Goal: Information Seeking & Learning: Learn about a topic

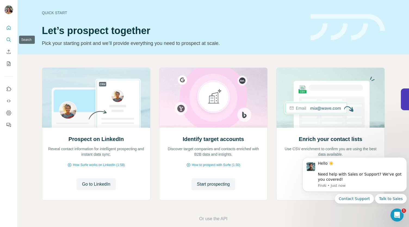
click at [8, 37] on icon "Search" at bounding box center [8, 39] width 5 height 5
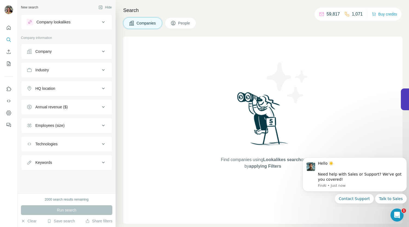
click at [91, 19] on div "Company lookalikes" at bounding box center [63, 22] width 73 height 7
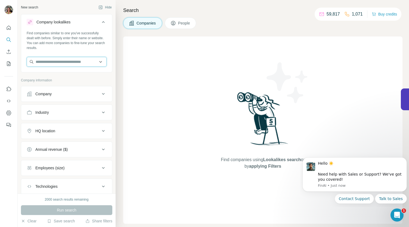
click at [43, 64] on input "text" at bounding box center [67, 62] width 80 height 10
paste input "**********"
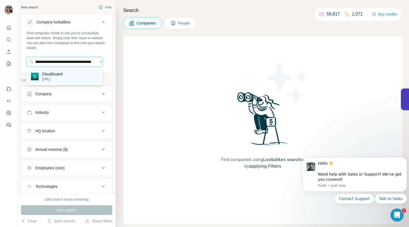
type input "**********"
click at [63, 75] on p "CloudGuard" at bounding box center [52, 73] width 21 height 5
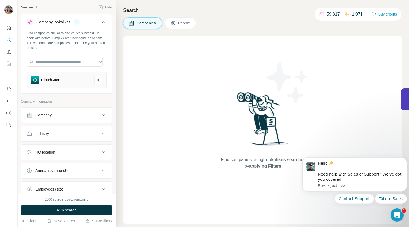
scroll to position [54, 0]
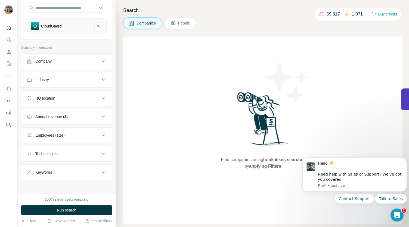
click at [102, 79] on icon at bounding box center [103, 80] width 3 height 2
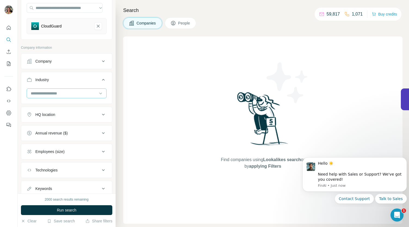
click at [58, 91] on input at bounding box center [63, 93] width 67 height 6
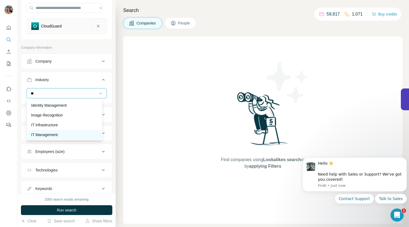
type input "**"
click at [52, 136] on p "IT Management" at bounding box center [44, 134] width 27 height 5
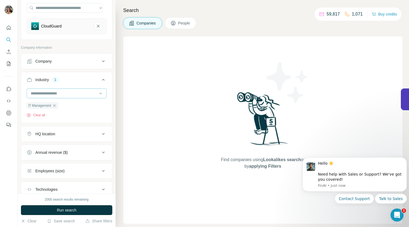
click at [60, 92] on input at bounding box center [63, 93] width 67 height 6
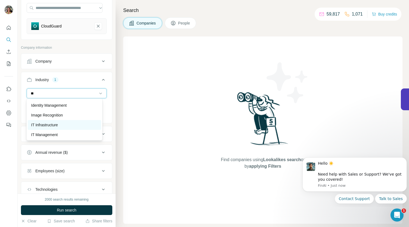
type input "**"
click at [47, 126] on p "IT Infrastructure" at bounding box center [44, 124] width 27 height 5
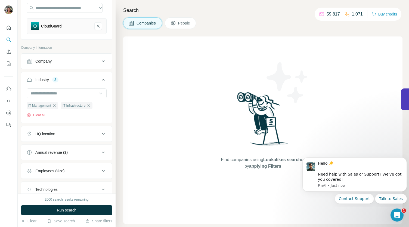
click at [100, 149] on icon at bounding box center [103, 152] width 7 height 7
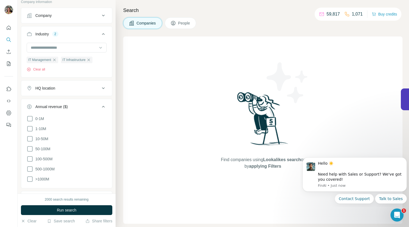
scroll to position [100, 0]
click at [36, 147] on span "50-100M" at bounding box center [41, 148] width 17 height 5
click at [32, 139] on icon at bounding box center [29, 138] width 5 height 5
click at [34, 159] on span "100-500M" at bounding box center [42, 158] width 19 height 5
click at [100, 107] on icon at bounding box center [103, 106] width 7 height 7
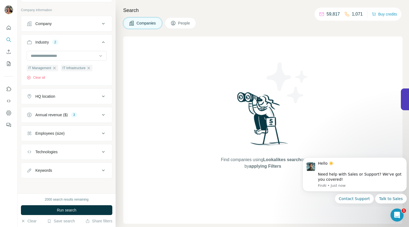
scroll to position [90, 0]
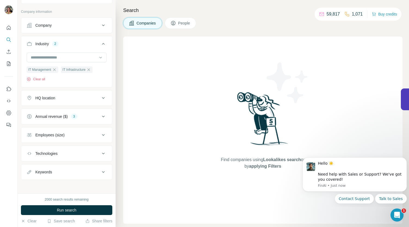
click at [100, 132] on icon at bounding box center [103, 135] width 7 height 7
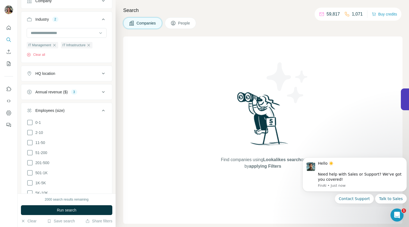
scroll to position [116, 0]
click at [32, 142] on icon at bounding box center [30, 141] width 7 height 7
click at [30, 151] on icon at bounding box center [30, 151] width 7 height 7
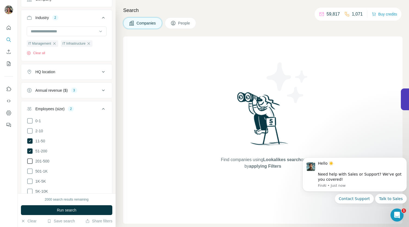
click at [29, 162] on icon at bounding box center [30, 161] width 7 height 7
click at [100, 110] on icon at bounding box center [103, 109] width 7 height 7
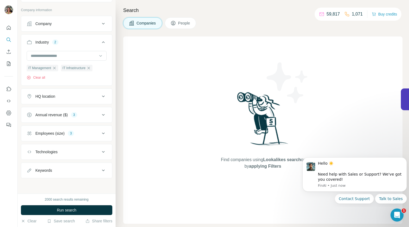
scroll to position [90, 0]
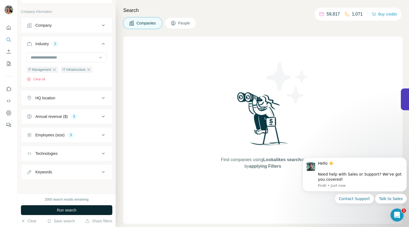
click at [70, 210] on span "Run search" at bounding box center [67, 209] width 20 height 5
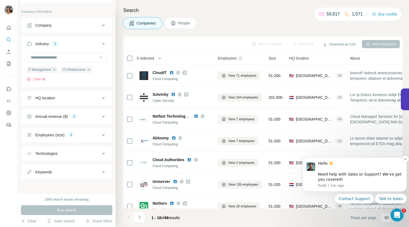
click at [342, 181] on div "Hello ☀️ ​ Need help with Sales or Support? We've got you covered!" at bounding box center [360, 171] width 85 height 21
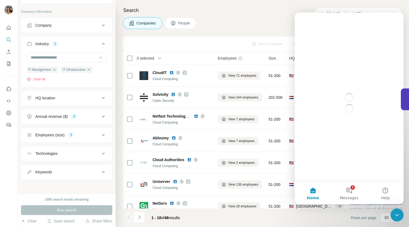
scroll to position [0, 0]
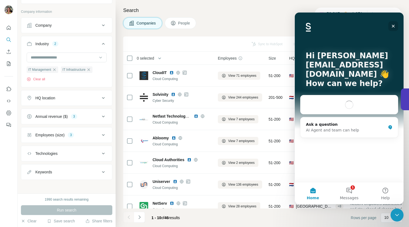
click at [396, 28] on div "Close" at bounding box center [394, 26] width 10 height 10
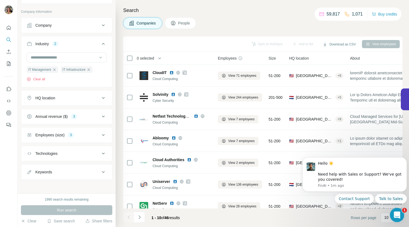
click at [399, 213] on icon "Open Intercom Messenger" at bounding box center [396, 214] width 9 height 9
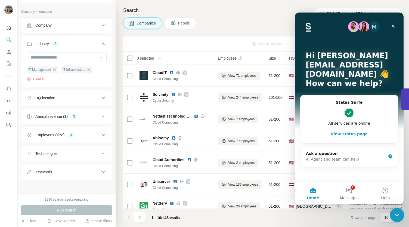
drag, startPoint x: 398, startPoint y: 213, endPoint x: 394, endPoint y: 216, distance: 4.8
click at [394, 216] on icon "Close Intercom Messenger" at bounding box center [396, 214] width 7 height 7
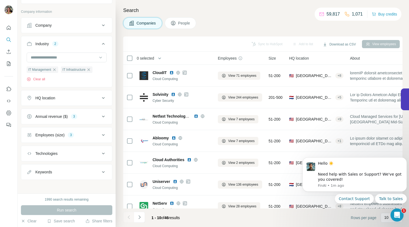
click at [309, 221] on footer "1 - 10 of 46 results Rows per page 10" at bounding box center [263, 218] width 280 height 19
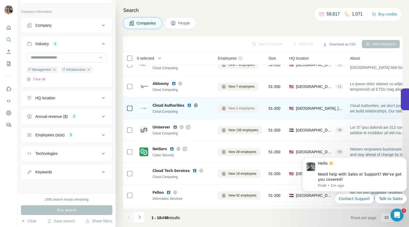
scroll to position [64, 0]
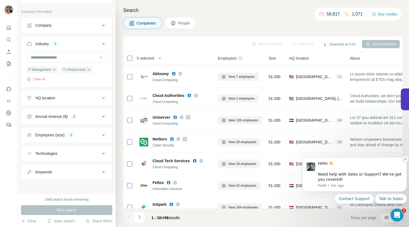
click at [406, 157] on button "Dismiss notification" at bounding box center [405, 158] width 7 height 7
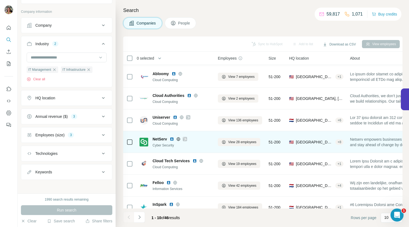
scroll to position [0, 0]
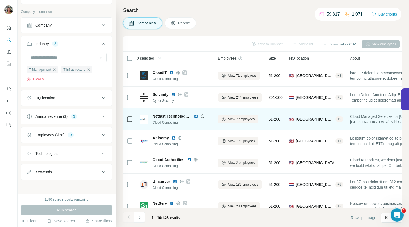
click at [196, 116] on img at bounding box center [196, 116] width 4 height 4
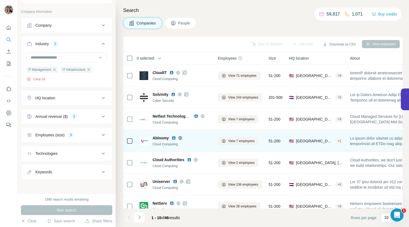
click at [173, 138] on img at bounding box center [174, 138] width 4 height 4
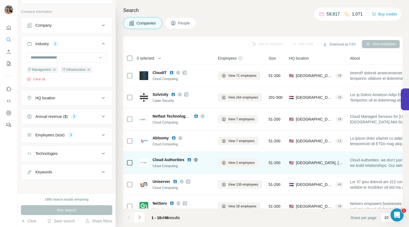
click at [188, 159] on img at bounding box center [189, 160] width 4 height 4
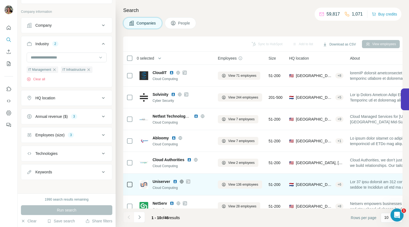
click at [175, 181] on img at bounding box center [175, 181] width 4 height 4
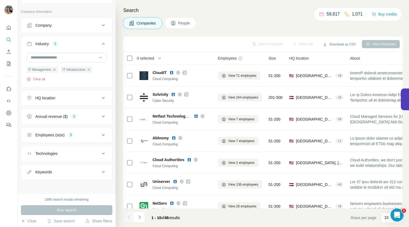
click at [101, 96] on icon at bounding box center [103, 98] width 7 height 7
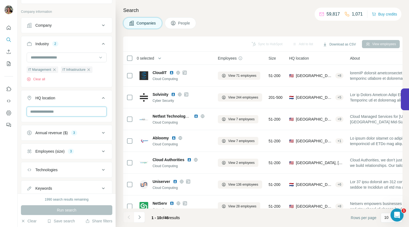
click at [90, 110] on input "text" at bounding box center [67, 112] width 80 height 10
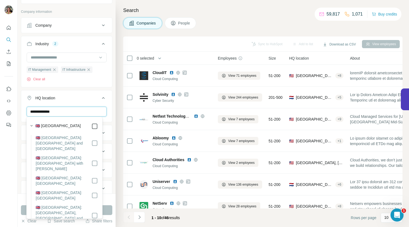
type input "**********"
click at [69, 126] on label "🇬🇧 [GEOGRAPHIC_DATA]" at bounding box center [57, 126] width 45 height 7
click at [51, 125] on label "🇬🇧 [GEOGRAPHIC_DATA]" at bounding box center [57, 126] width 45 height 7
click at [107, 99] on button "HQ location 1" at bounding box center [66, 98] width 91 height 15
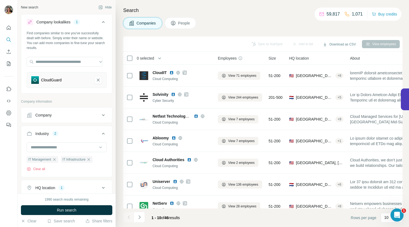
scroll to position [90, 0]
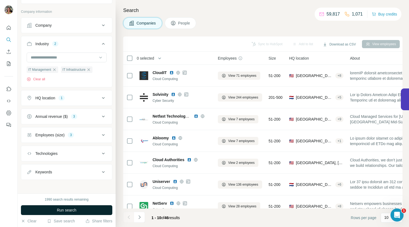
click at [73, 211] on span "Run search" at bounding box center [67, 209] width 20 height 5
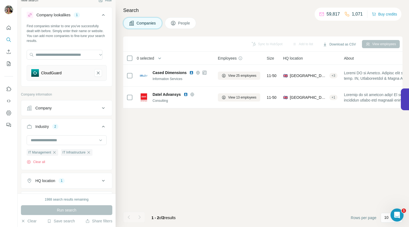
scroll to position [0, 0]
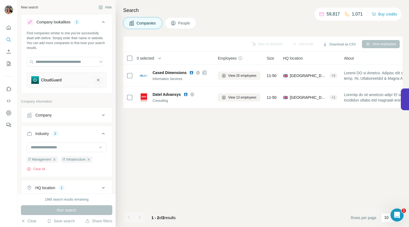
click at [96, 78] on icon "CloudGuard-remove-button" at bounding box center [98, 79] width 5 height 5
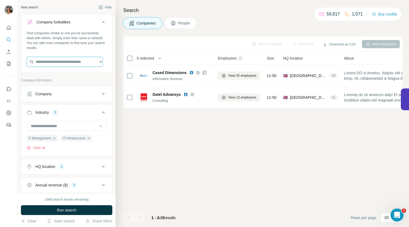
click at [66, 63] on input "text" at bounding box center [65, 62] width 76 height 10
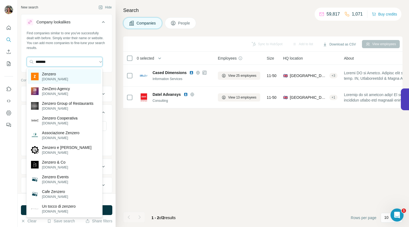
type input "*******"
click at [65, 74] on div "Zenzero [DOMAIN_NAME]" at bounding box center [64, 76] width 73 height 15
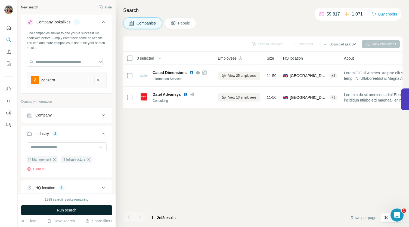
click at [65, 209] on span "Run search" at bounding box center [67, 209] width 20 height 5
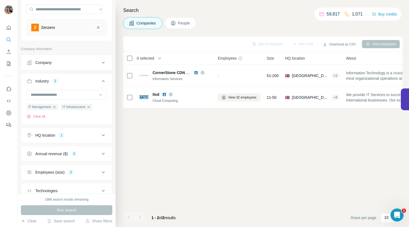
scroll to position [90, 0]
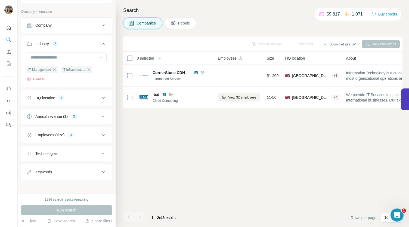
click at [101, 133] on icon at bounding box center [103, 135] width 7 height 7
click at [100, 114] on icon at bounding box center [103, 116] width 7 height 7
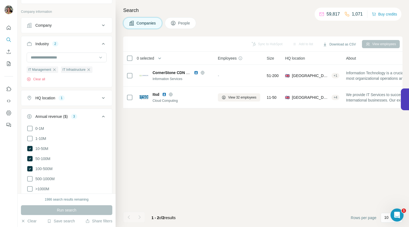
click at [100, 114] on icon at bounding box center [103, 116] width 7 height 7
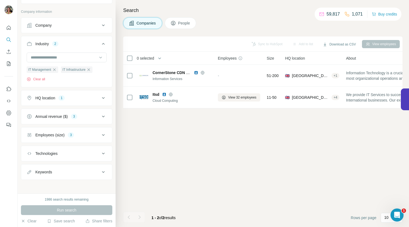
click at [100, 99] on icon at bounding box center [103, 98] width 7 height 7
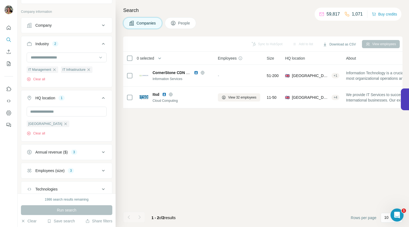
click at [100, 99] on icon at bounding box center [103, 98] width 7 height 7
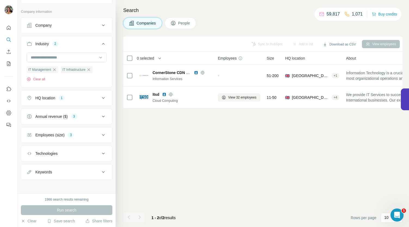
scroll to position [0, 0]
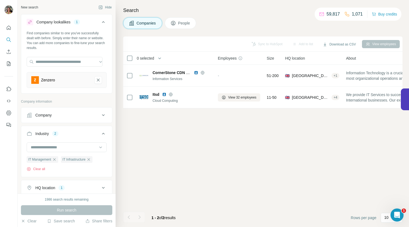
click at [100, 20] on icon at bounding box center [103, 22] width 7 height 7
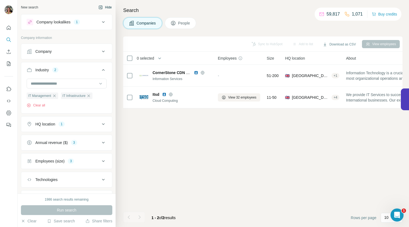
click at [100, 5] on button "Hide" at bounding box center [105, 7] width 21 height 8
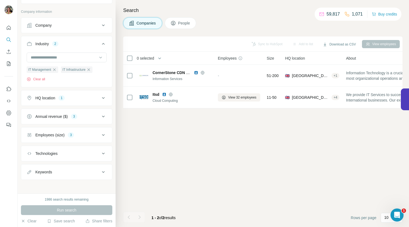
scroll to position [90, 0]
click at [24, 222] on icon "button" at bounding box center [23, 221] width 4 height 4
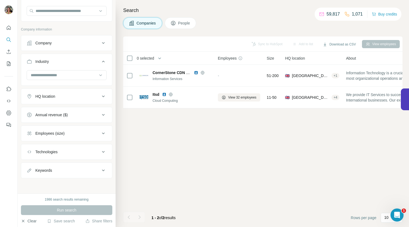
scroll to position [49, 0]
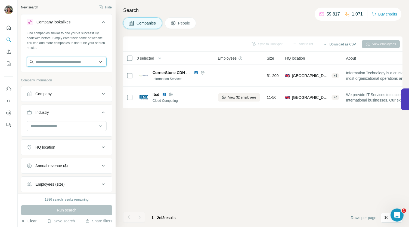
click at [65, 62] on input "text" at bounding box center [67, 62] width 80 height 10
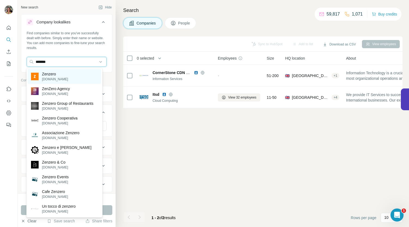
type input "*******"
click at [58, 72] on p "Zenzero" at bounding box center [55, 73] width 26 height 5
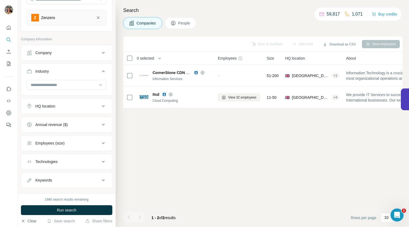
scroll to position [70, 0]
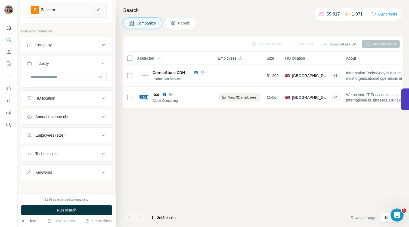
click at [100, 99] on icon at bounding box center [103, 98] width 7 height 7
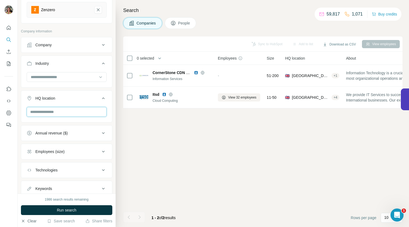
click at [73, 109] on input "text" at bounding box center [67, 112] width 80 height 10
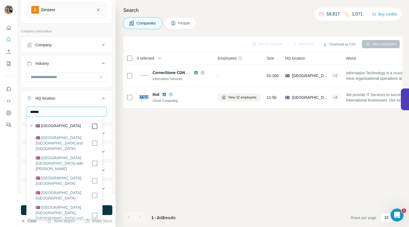
type input "******"
click at [100, 95] on icon at bounding box center [103, 98] width 7 height 7
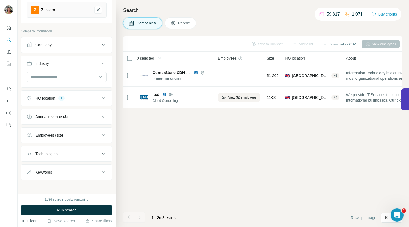
click at [89, 118] on button "Annual revenue ($)" at bounding box center [66, 116] width 91 height 13
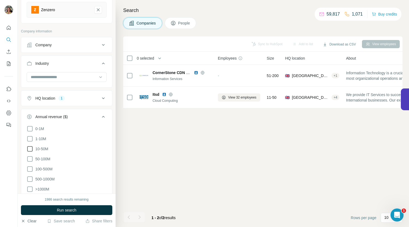
click at [42, 148] on span "10-50M" at bounding box center [40, 148] width 15 height 5
click at [30, 158] on icon at bounding box center [30, 159] width 7 height 7
click at [30, 138] on icon at bounding box center [30, 139] width 7 height 7
click at [67, 209] on span "Run search" at bounding box center [67, 209] width 20 height 5
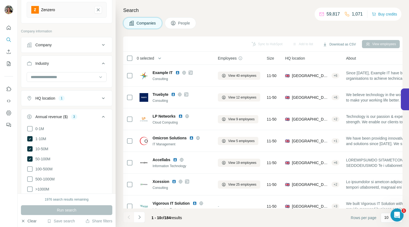
click at [100, 115] on icon at bounding box center [103, 117] width 7 height 7
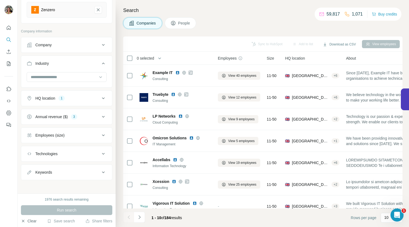
scroll to position [64, 0]
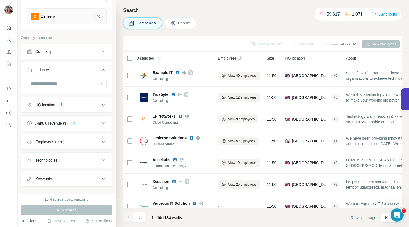
click at [97, 16] on icon "Zenzero-remove-button" at bounding box center [98, 16] width 3 height 3
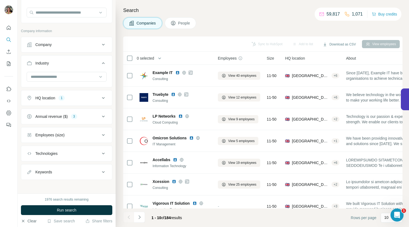
scroll to position [18, 0]
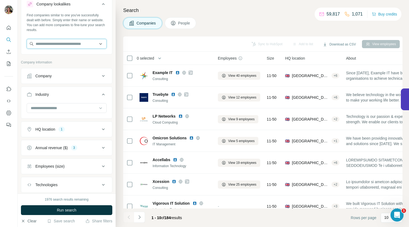
click at [47, 42] on input "text" at bounding box center [67, 44] width 80 height 10
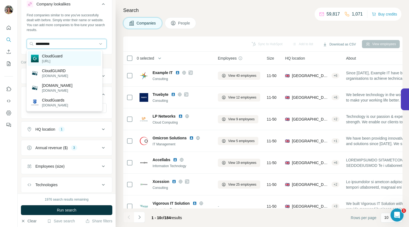
type input "**********"
click at [66, 56] on div "CloudGuard [URL]" at bounding box center [64, 58] width 73 height 15
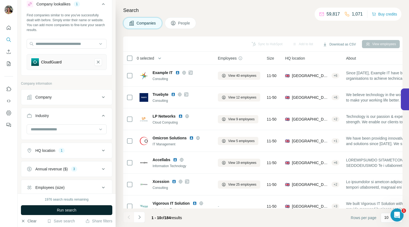
click at [69, 209] on span "Run search" at bounding box center [67, 209] width 20 height 5
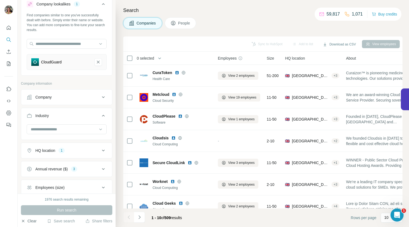
scroll to position [70, 0]
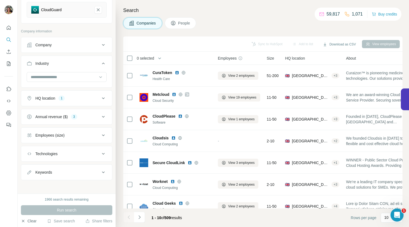
click at [100, 134] on icon at bounding box center [103, 135] width 7 height 7
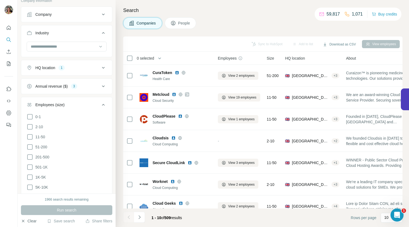
scroll to position [102, 0]
click at [29, 134] on icon at bounding box center [30, 136] width 7 height 7
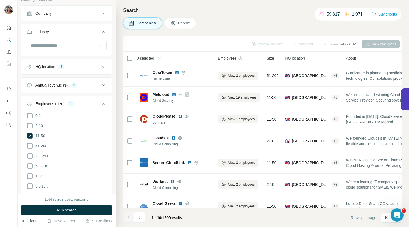
click at [28, 149] on ul "0-1 2-10 11-50 [PHONE_NUMBER] 501-1K 1K-5K 5K-10K 10K-50K 50K-100K 100K-500K 50…" at bounding box center [67, 171] width 80 height 118
click at [28, 147] on icon at bounding box center [29, 145] width 5 height 5
click at [28, 155] on icon at bounding box center [30, 156] width 7 height 7
click at [57, 211] on span "Run search" at bounding box center [67, 209] width 20 height 5
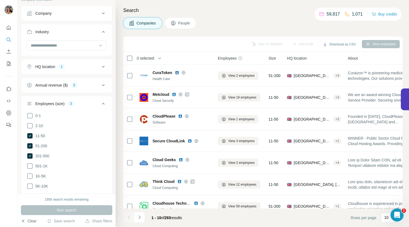
click at [100, 102] on icon at bounding box center [103, 103] width 7 height 7
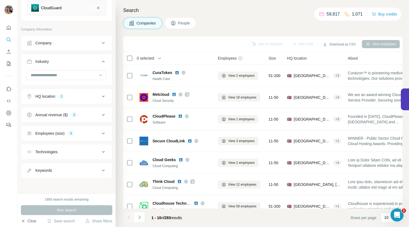
scroll to position [70, 0]
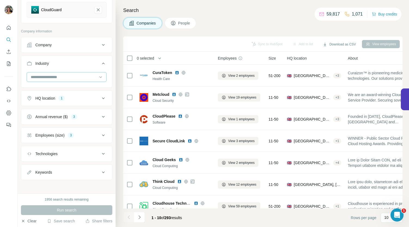
click at [72, 76] on input at bounding box center [63, 77] width 67 height 6
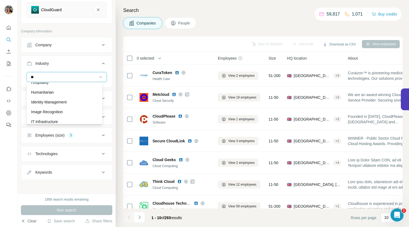
scroll to position [251, 0]
type input "**"
click at [54, 121] on p "IT Management" at bounding box center [44, 121] width 27 height 5
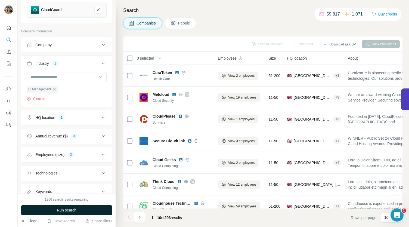
click at [61, 208] on span "Run search" at bounding box center [67, 209] width 20 height 5
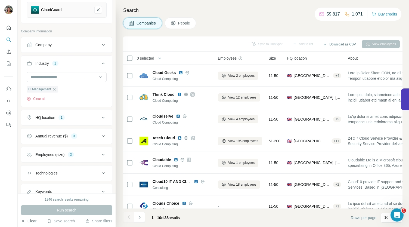
click at [57, 89] on icon "button" at bounding box center [54, 89] width 4 height 4
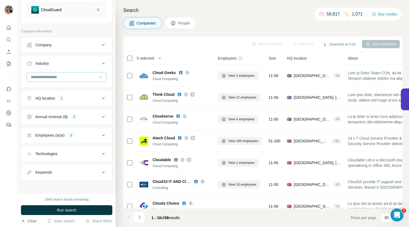
click at [77, 80] on div at bounding box center [63, 76] width 67 height 9
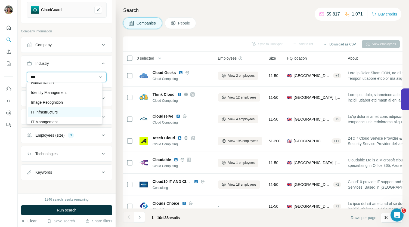
type input "**"
click at [50, 109] on p "IT Infrastructure" at bounding box center [44, 111] width 27 height 5
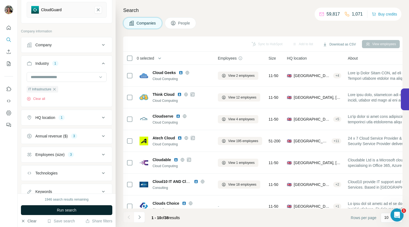
click at [70, 213] on button "Run search" at bounding box center [66, 210] width 91 height 10
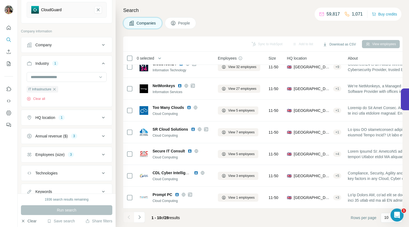
scroll to position [0, 9]
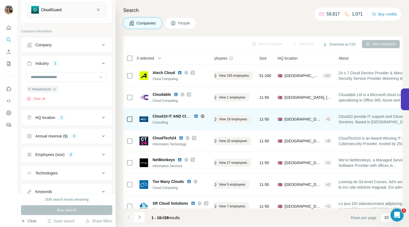
click at [197, 116] on img at bounding box center [196, 116] width 4 height 4
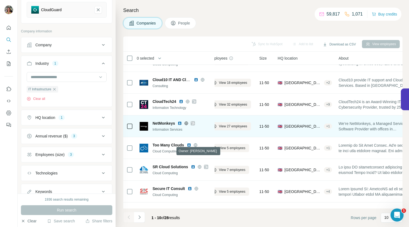
scroll to position [38, 9]
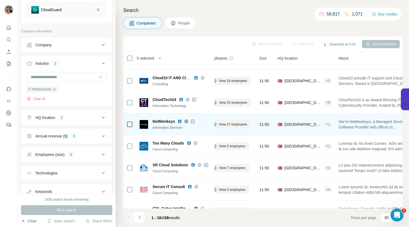
click at [193, 122] on icon at bounding box center [192, 121] width 3 height 4
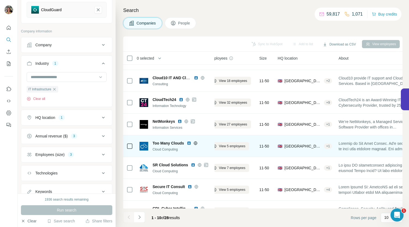
click at [189, 141] on img at bounding box center [189, 143] width 4 height 4
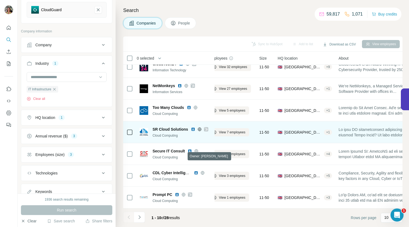
scroll to position [76, 9]
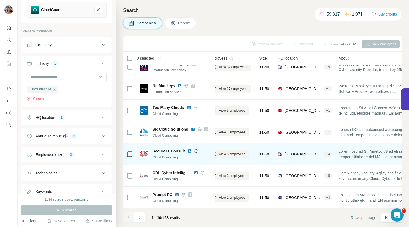
click at [191, 149] on img at bounding box center [190, 151] width 4 height 4
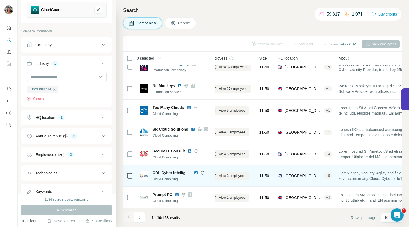
click at [195, 171] on img at bounding box center [196, 173] width 4 height 4
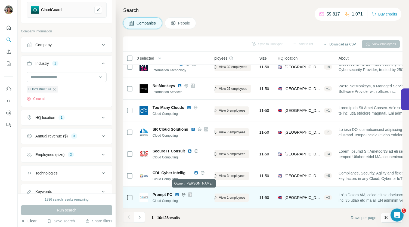
click at [189, 192] on icon at bounding box center [190, 194] width 3 height 4
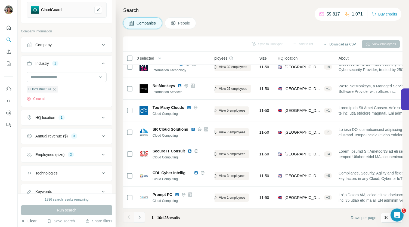
click at [140, 218] on icon "Navigate to next page" at bounding box center [139, 216] width 5 height 5
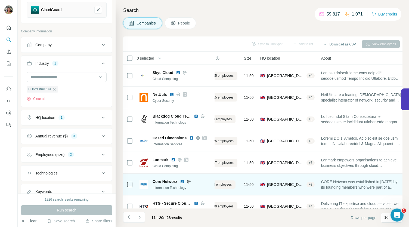
scroll to position [0, 24]
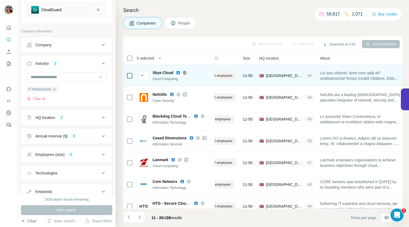
click at [179, 72] on img at bounding box center [178, 72] width 4 height 4
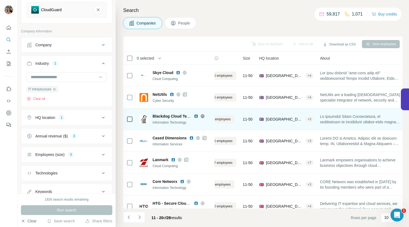
click at [197, 115] on img at bounding box center [196, 116] width 4 height 4
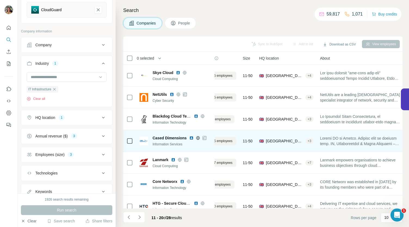
click at [206, 137] on icon at bounding box center [204, 138] width 3 height 4
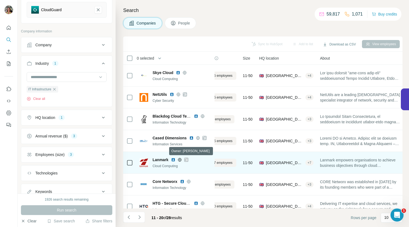
click at [186, 160] on icon at bounding box center [186, 160] width 3 height 4
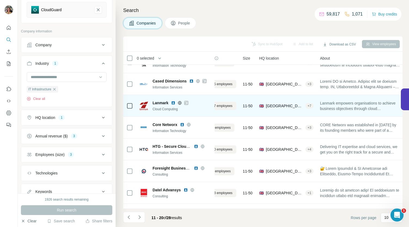
scroll to position [57, 24]
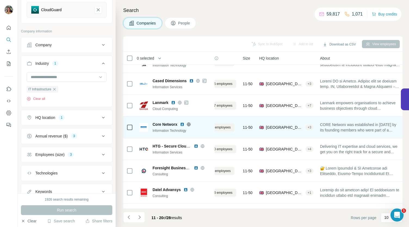
click at [183, 124] on img at bounding box center [182, 124] width 4 height 4
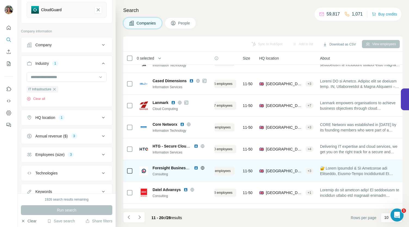
click at [197, 168] on img at bounding box center [196, 168] width 4 height 4
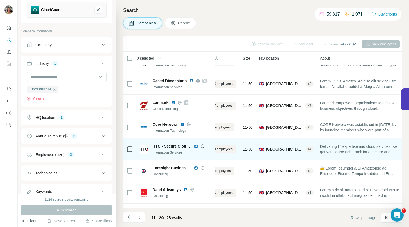
scroll to position [76, 24]
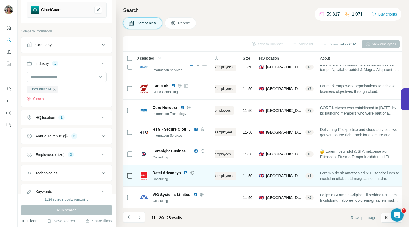
click at [185, 172] on img at bounding box center [186, 173] width 4 height 4
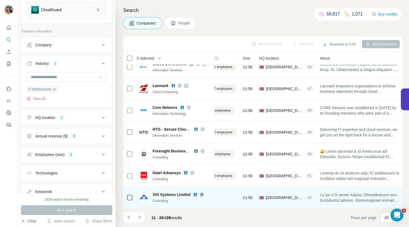
click at [197, 193] on img at bounding box center [195, 194] width 4 height 4
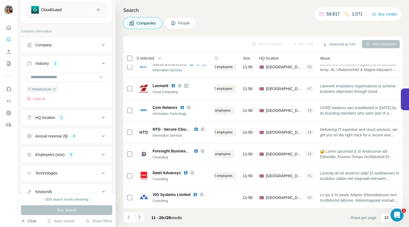
click at [138, 219] on icon "Navigate to next page" at bounding box center [139, 216] width 5 height 5
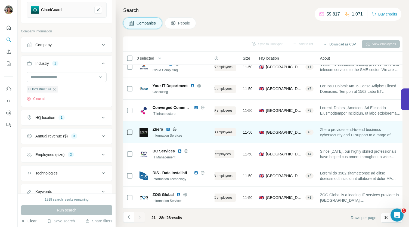
scroll to position [0, 24]
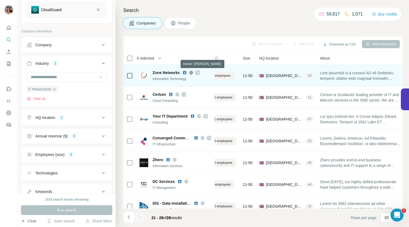
click at [199, 72] on icon at bounding box center [197, 72] width 3 height 4
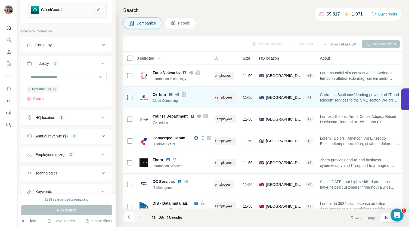
click at [184, 94] on icon at bounding box center [183, 94] width 3 height 4
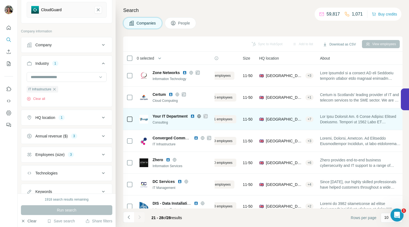
click at [206, 116] on icon at bounding box center [205, 116] width 3 height 4
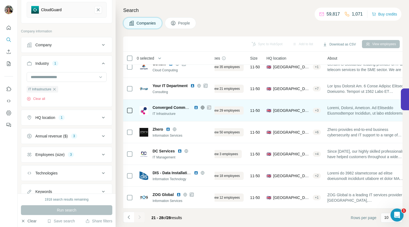
scroll to position [33, 16]
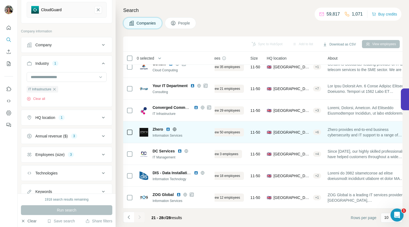
click at [167, 127] on img at bounding box center [168, 129] width 4 height 4
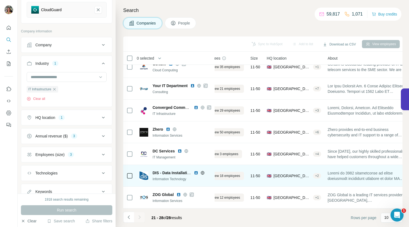
click at [195, 171] on img at bounding box center [196, 173] width 4 height 4
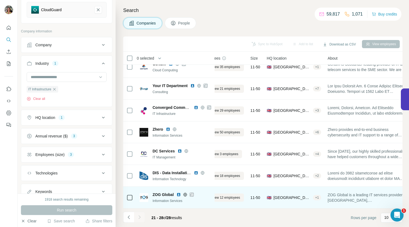
click at [178, 192] on img at bounding box center [179, 194] width 4 height 4
